Goal: Information Seeking & Learning: Learn about a topic

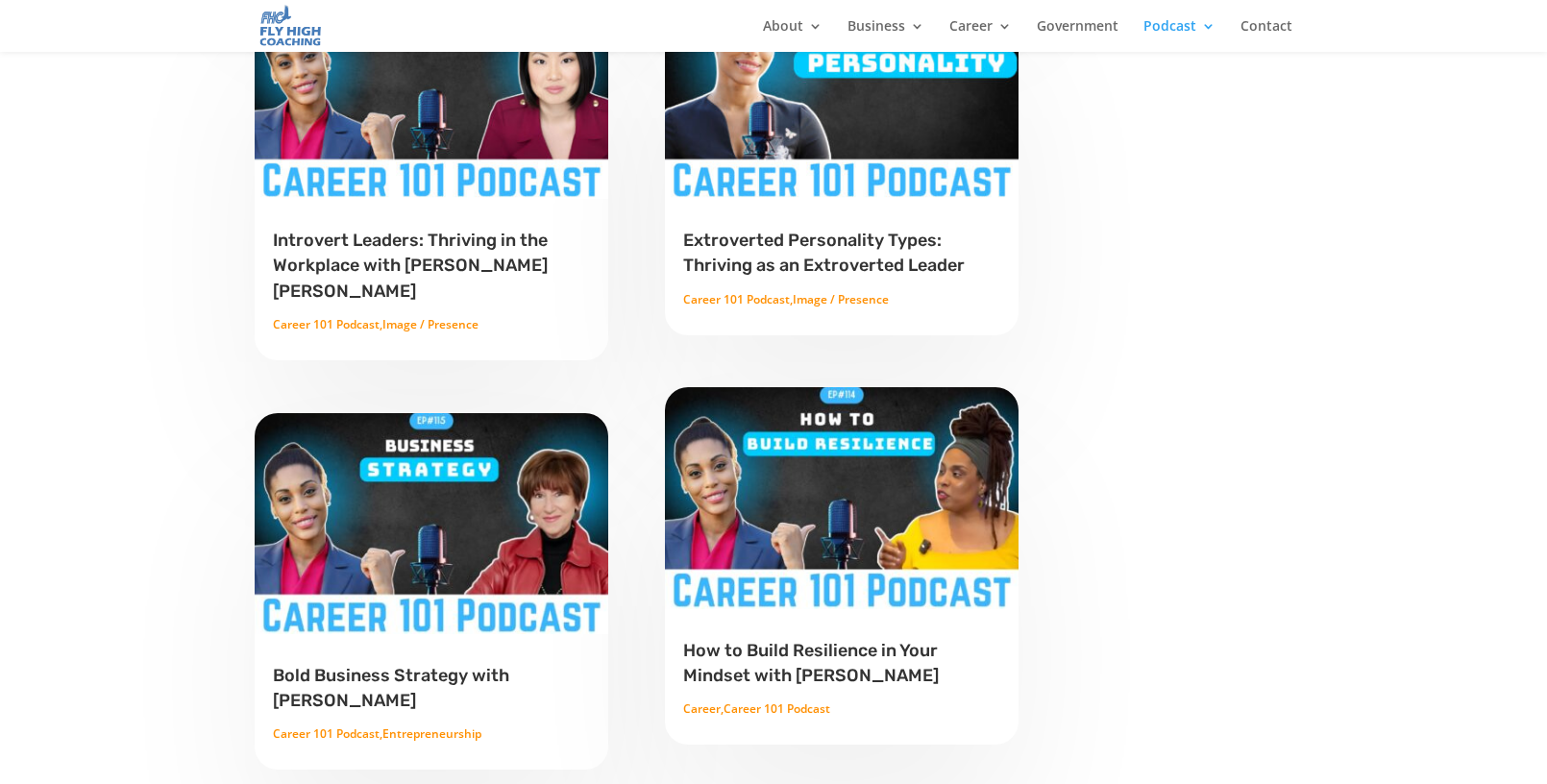
scroll to position [1665, 0]
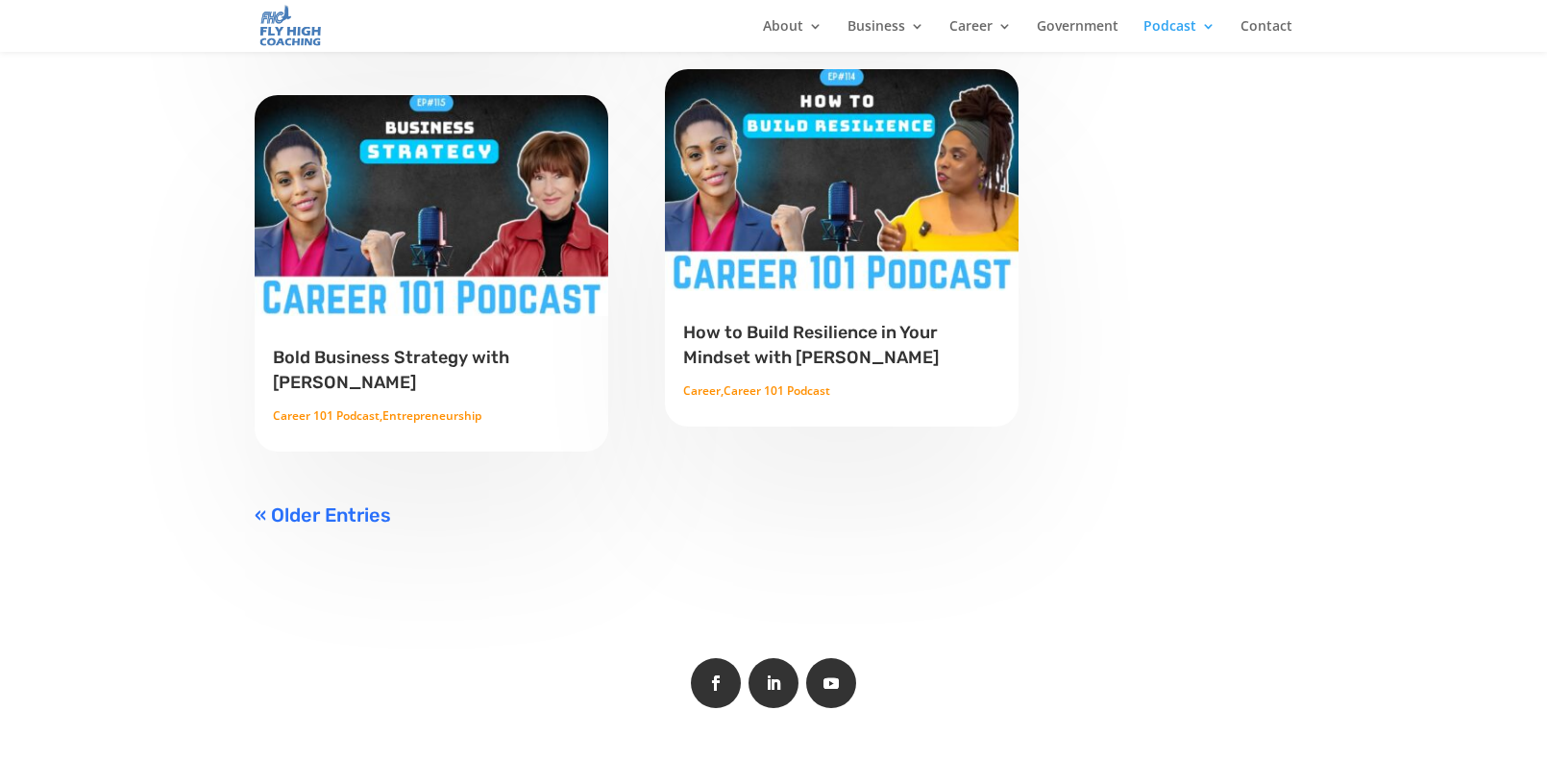
click at [346, 504] on link "« Older Entries" at bounding box center [322, 515] width 136 height 23
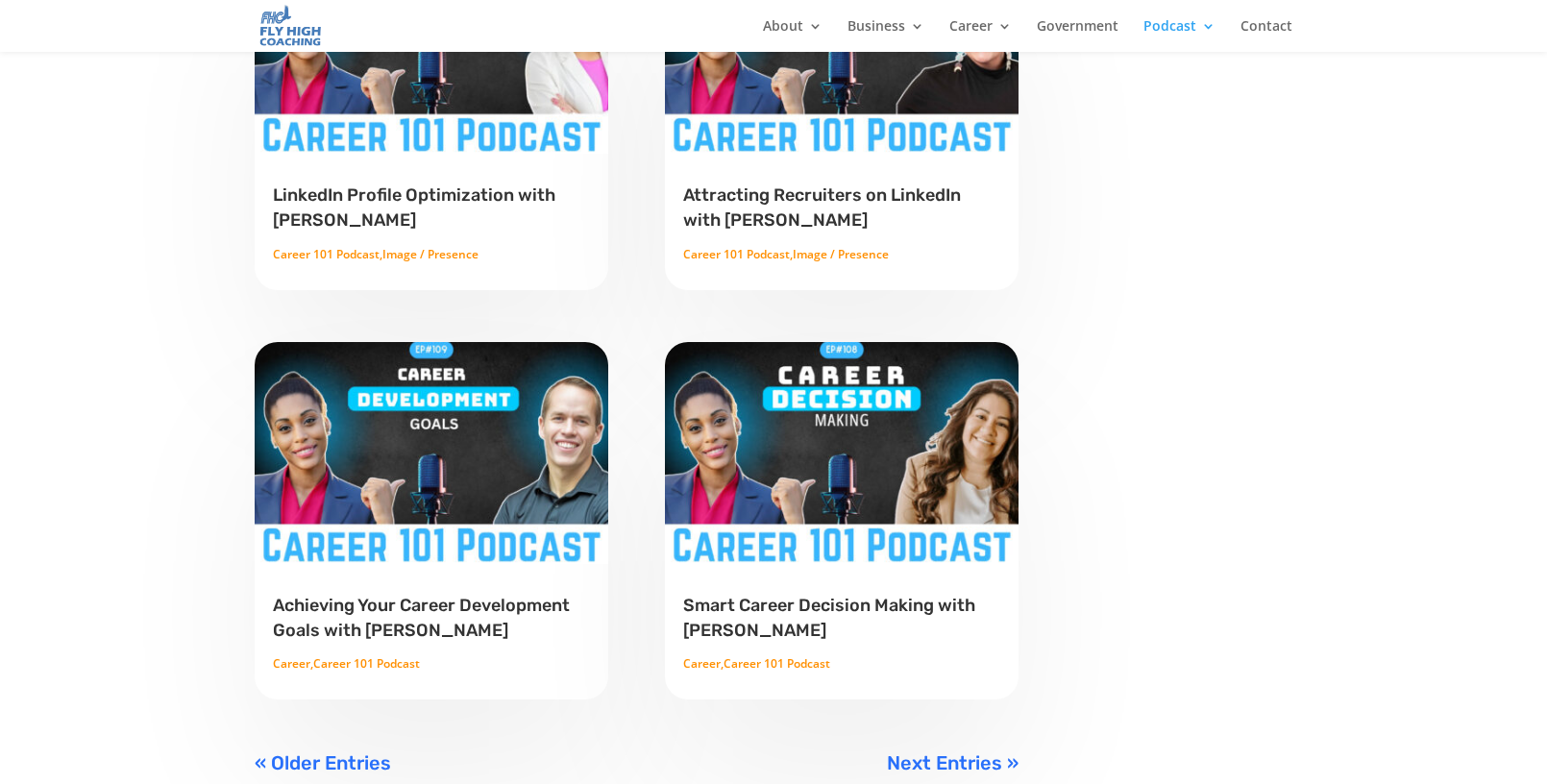
scroll to position [1736, 0]
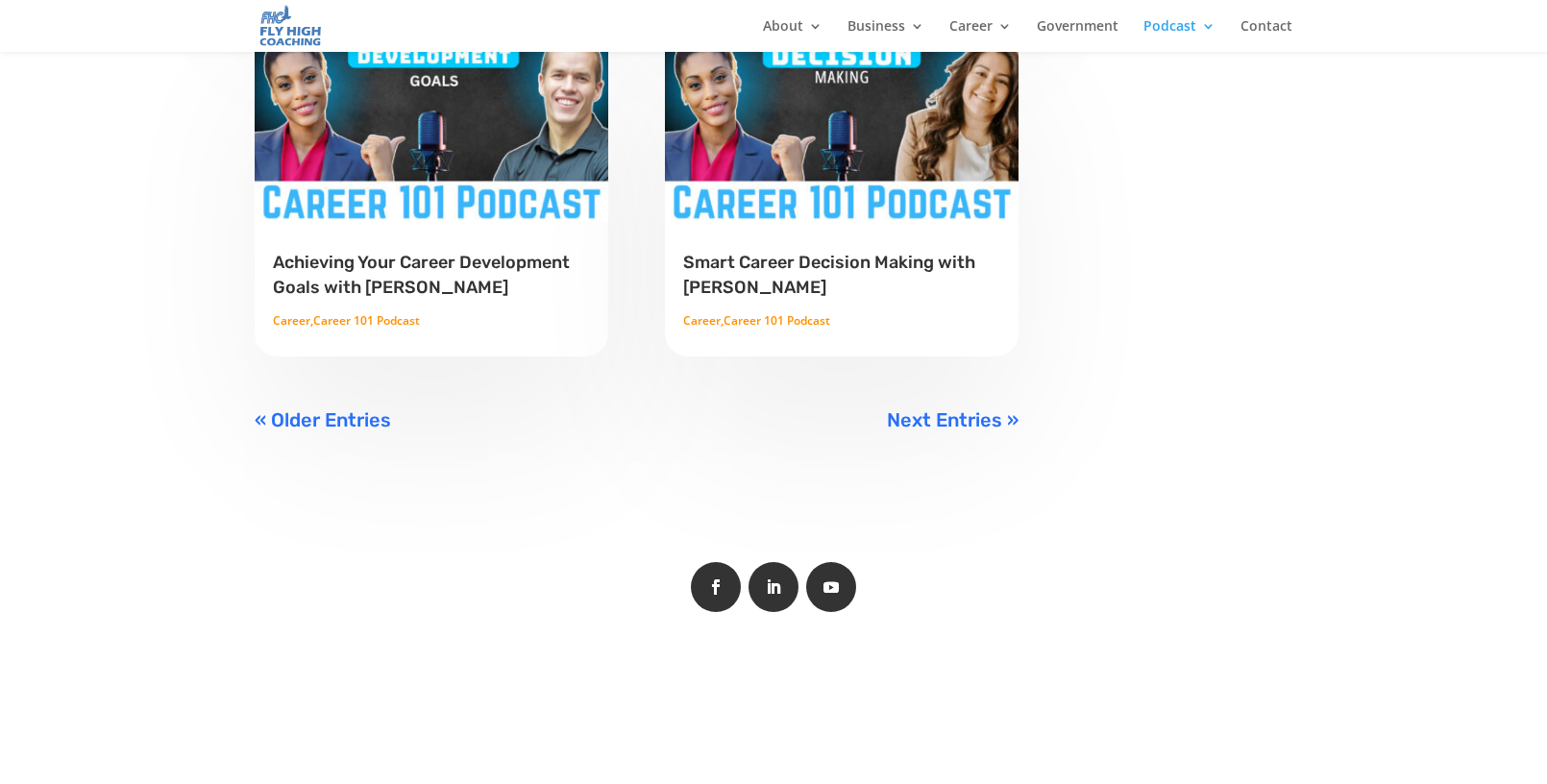
click at [939, 427] on link "Next Entries »" at bounding box center [953, 420] width 132 height 23
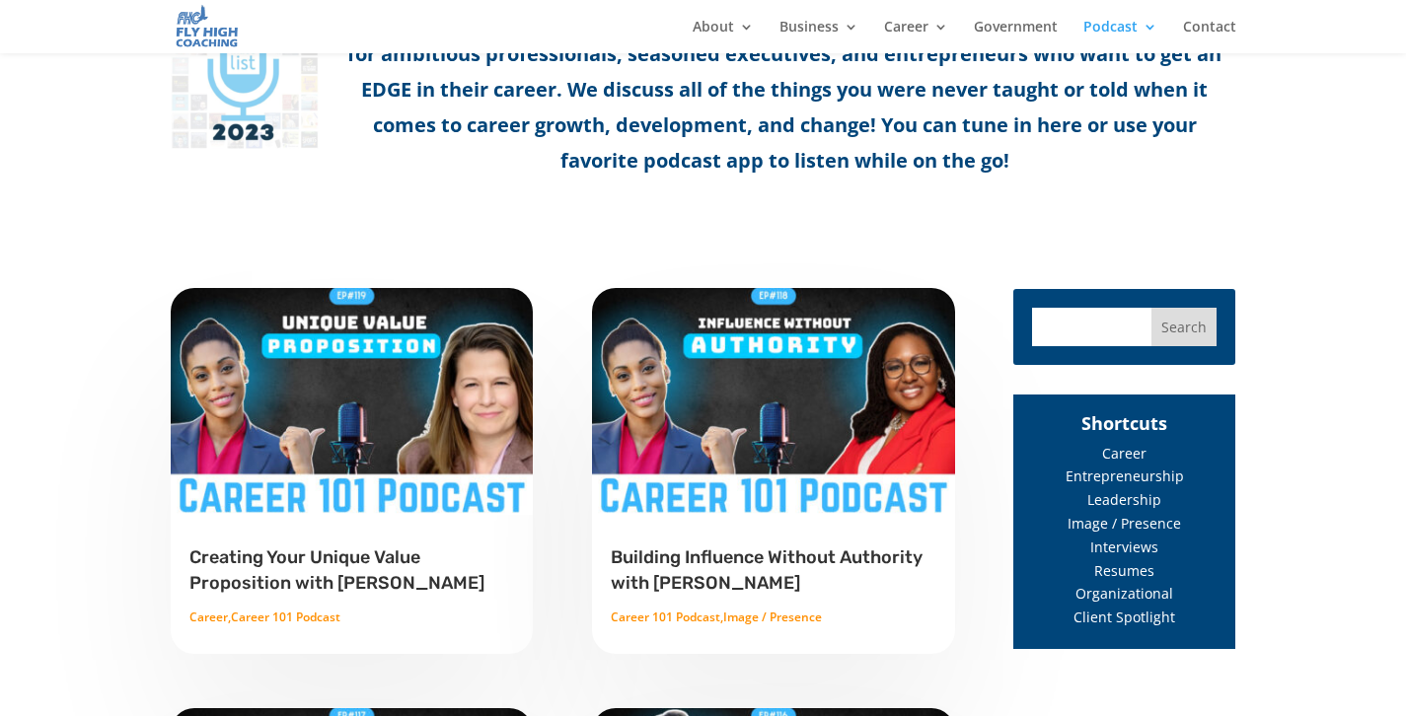
scroll to position [231, 0]
